Goal: Task Accomplishment & Management: Use online tool/utility

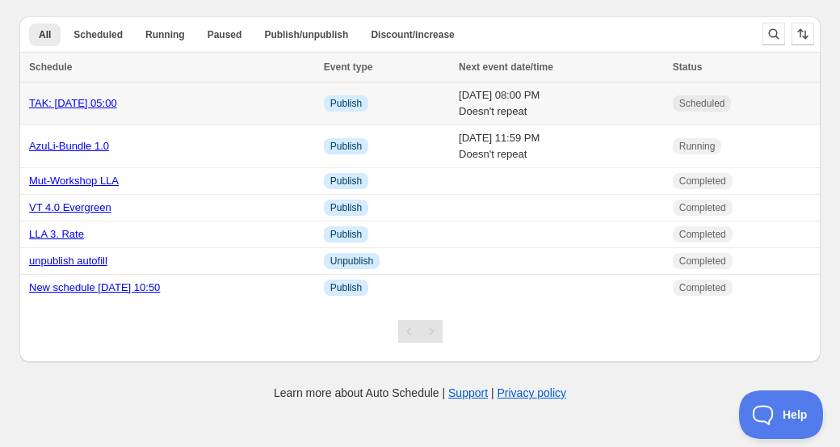
click at [92, 101] on link "TAK: [DATE] 05:00" at bounding box center [73, 103] width 88 height 12
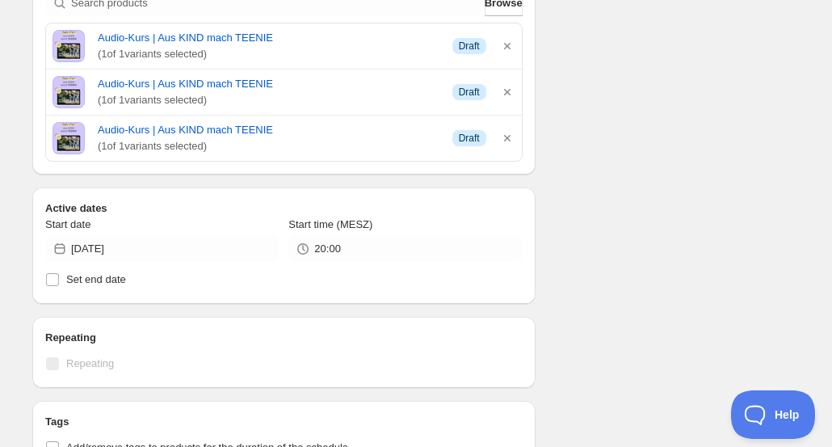
scroll to position [404, 0]
